Goal: Information Seeking & Learning: Check status

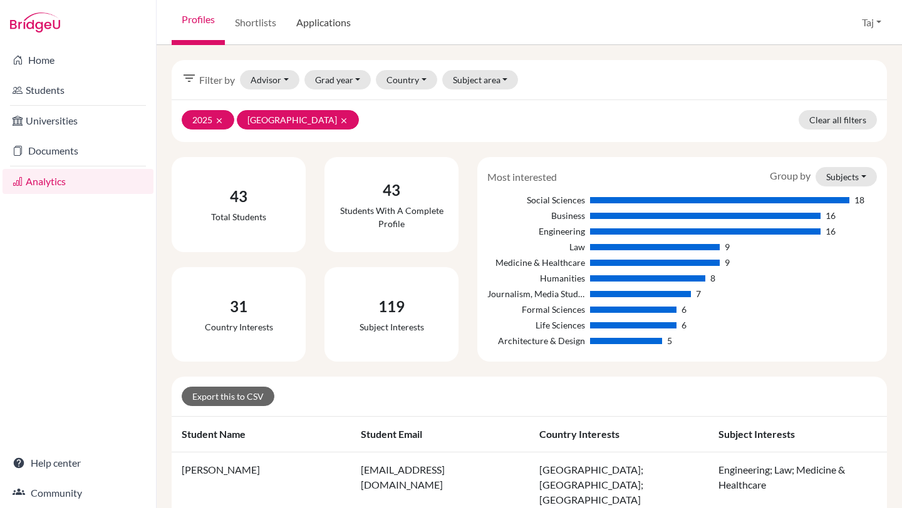
click at [309, 20] on link "Applications" at bounding box center [323, 22] width 75 height 45
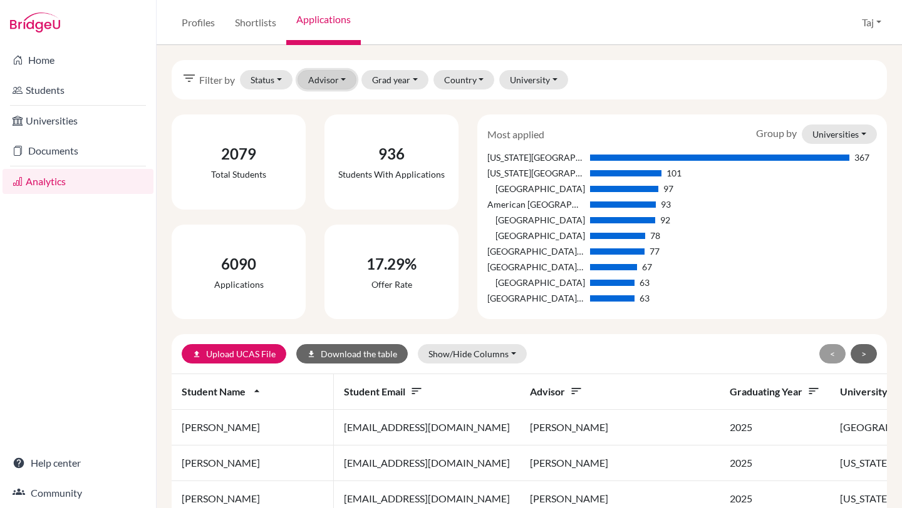
click at [324, 75] on button "Advisor" at bounding box center [326, 79] width 59 height 19
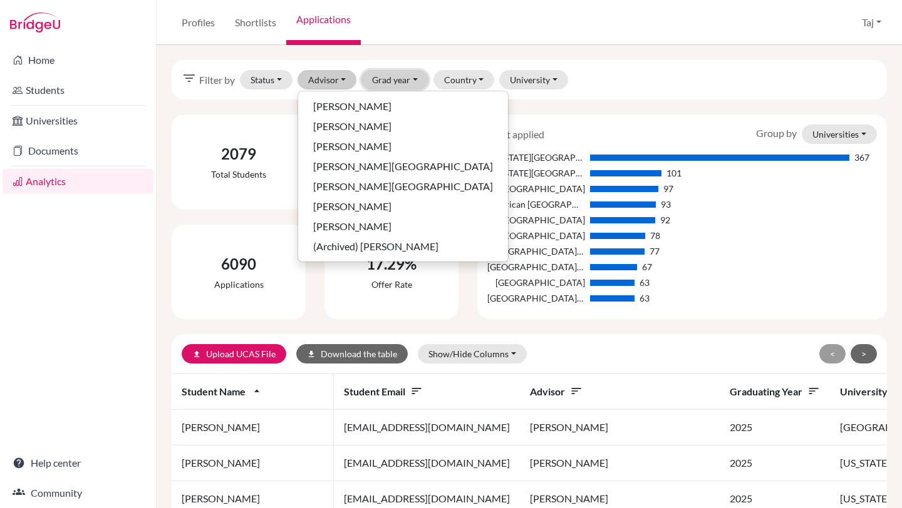
click at [391, 80] on button "Grad year" at bounding box center [394, 79] width 67 height 19
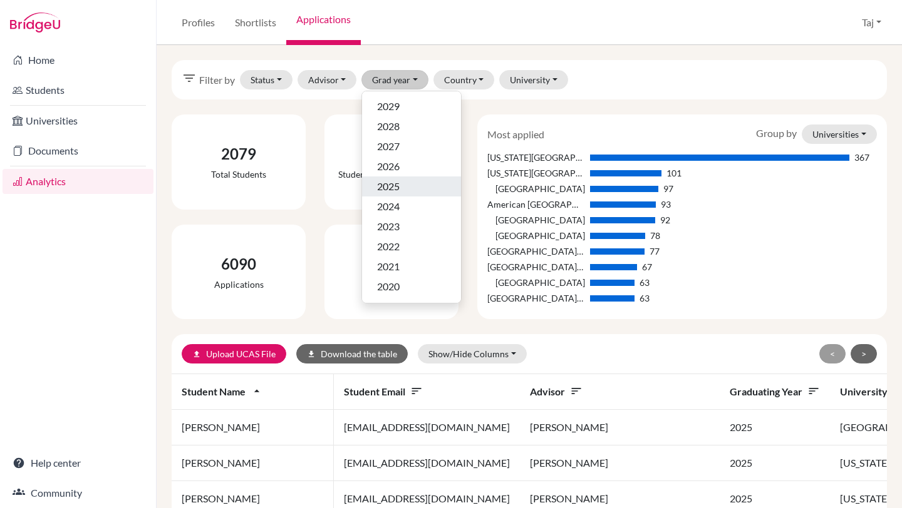
click at [395, 183] on span "2025" at bounding box center [388, 186] width 23 height 15
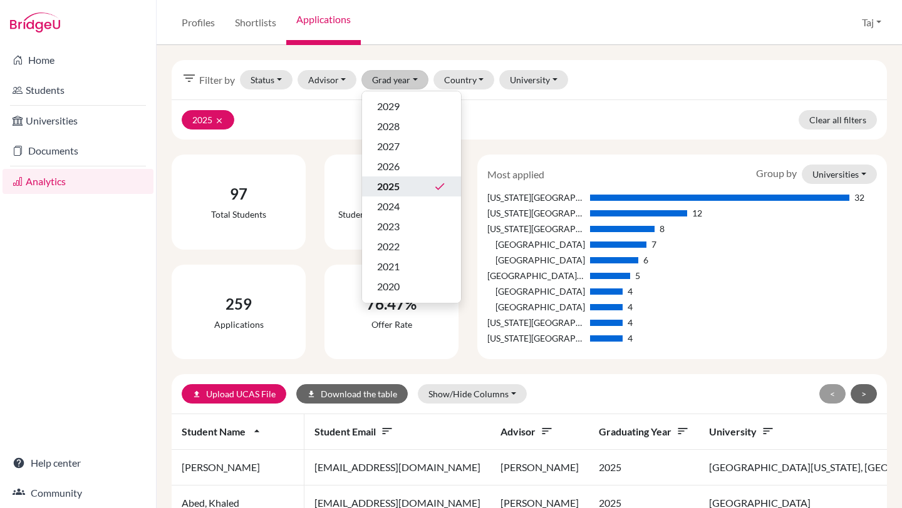
click at [168, 309] on div "259 Applications" at bounding box center [238, 312] width 153 height 95
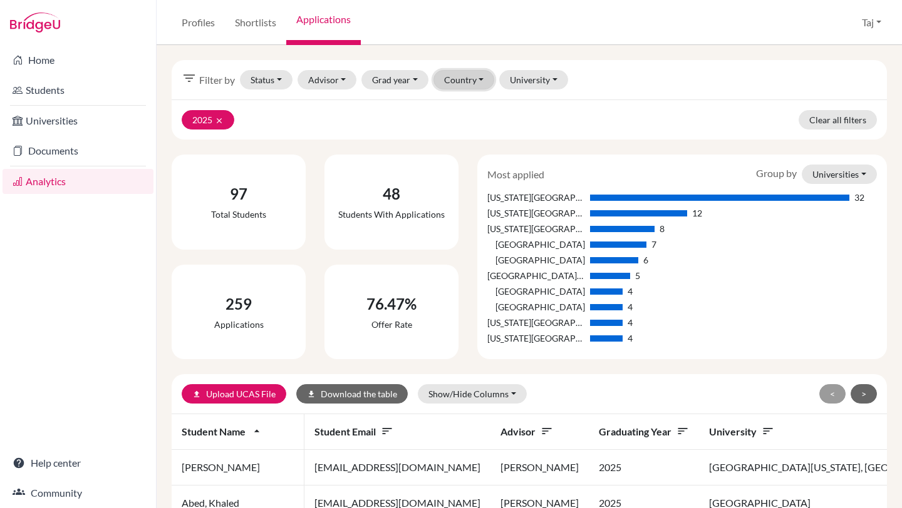
click at [447, 84] on button "Country" at bounding box center [463, 79] width 61 height 19
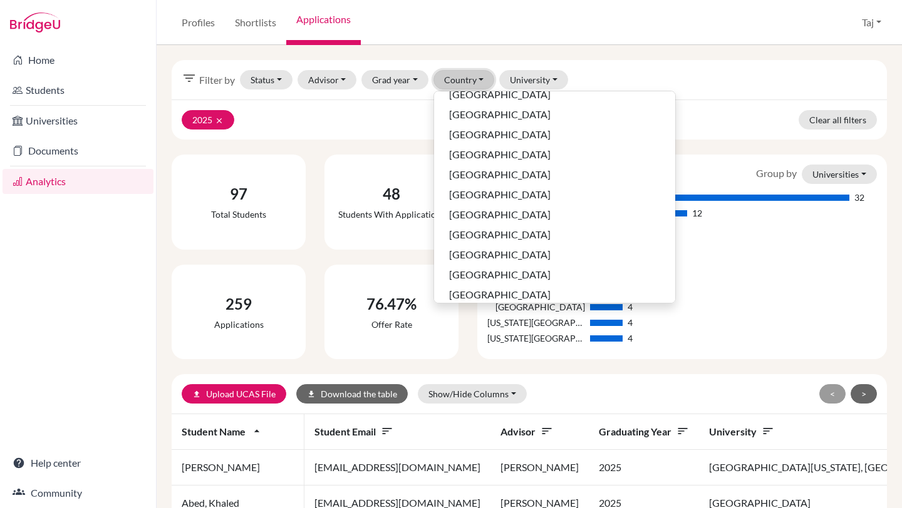
scroll to position [700, 0]
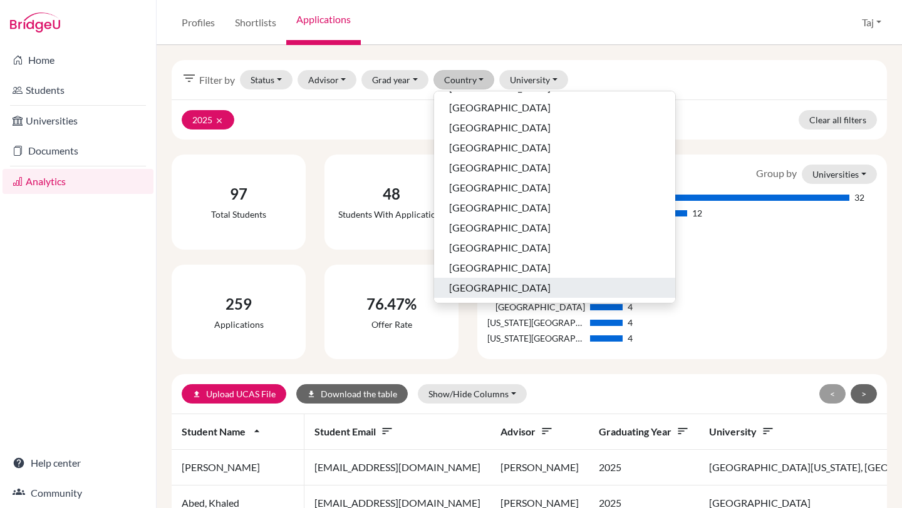
click at [462, 288] on span "[GEOGRAPHIC_DATA]" at bounding box center [499, 288] width 101 height 15
click at [309, 274] on div "232 Applications" at bounding box center [238, 312] width 153 height 95
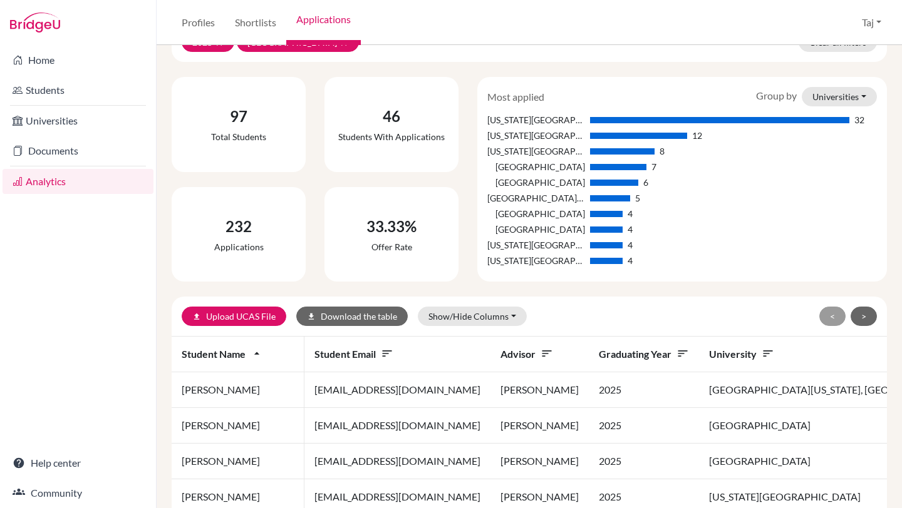
scroll to position [79, 0]
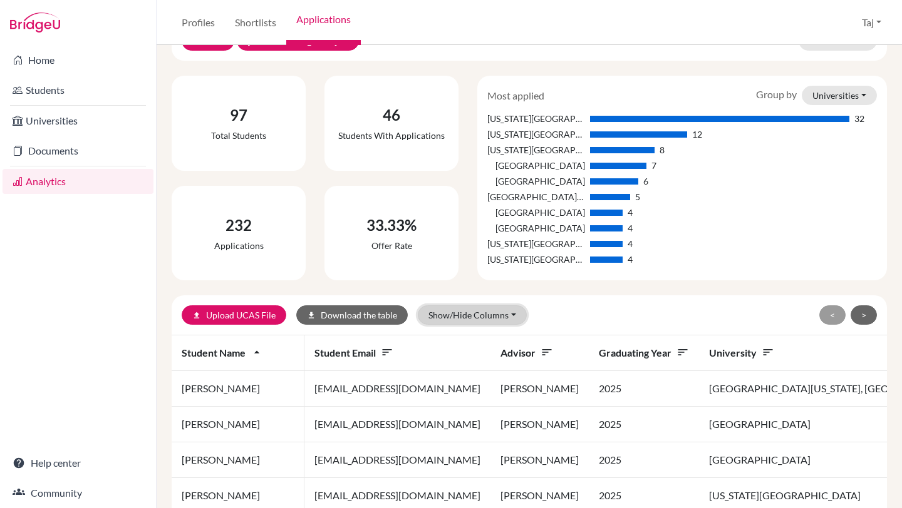
click at [463, 321] on button "Show/Hide Columns" at bounding box center [472, 315] width 109 height 19
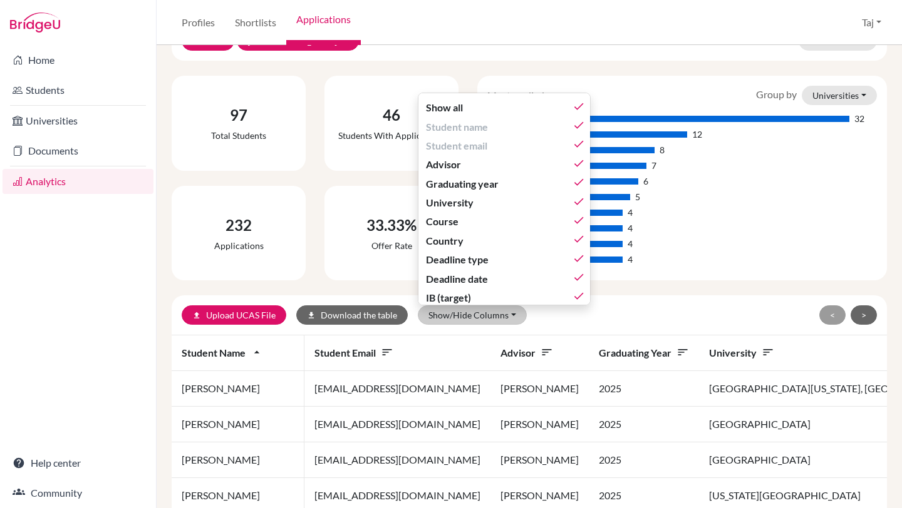
click at [553, 316] on div "upload Upload UCAS File download Download the table Show/Hide Columns Show all …" at bounding box center [413, 315] width 463 height 19
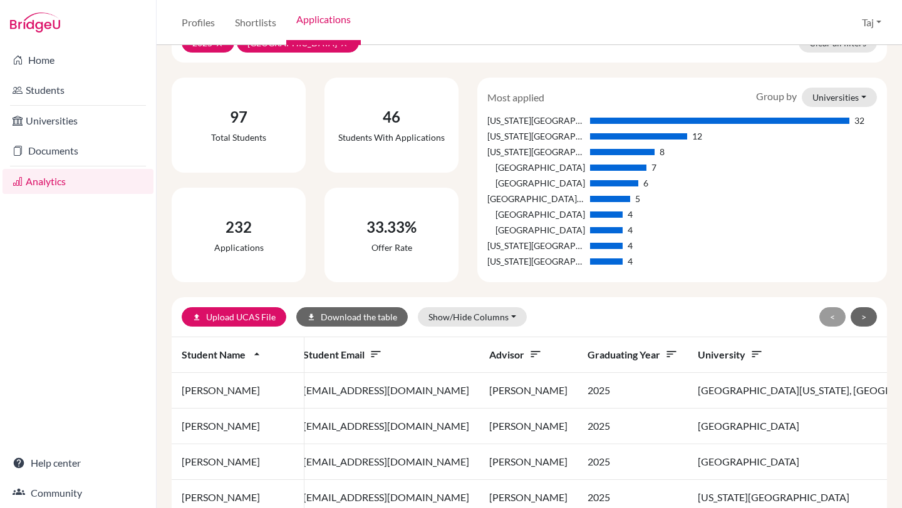
scroll to position [0, 0]
